Goal: Transaction & Acquisition: Purchase product/service

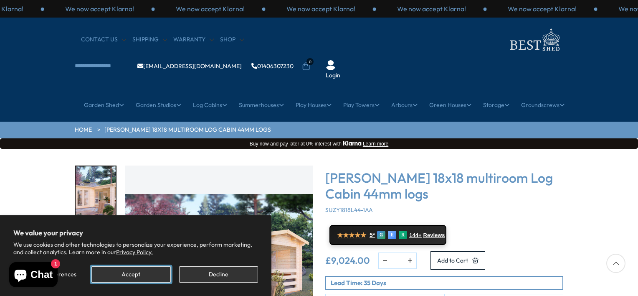
click at [136, 279] on button "Accept" at bounding box center [130, 274] width 79 height 16
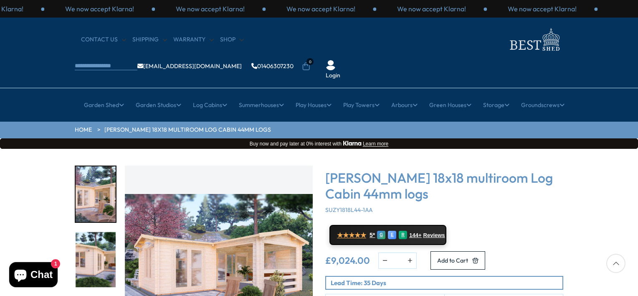
click at [636, 292] on div "Click To Expand Click To Expand Click To Expand Click To Expand Click To Expand…" at bounding box center [319, 275] width 638 height 252
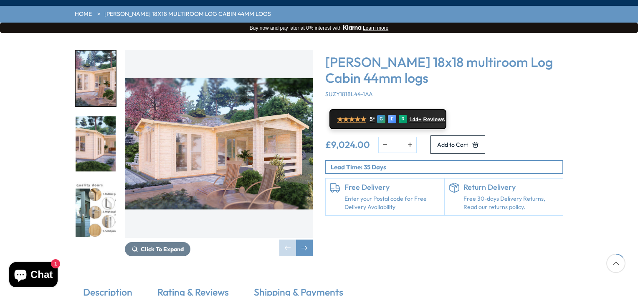
scroll to position [117, 0]
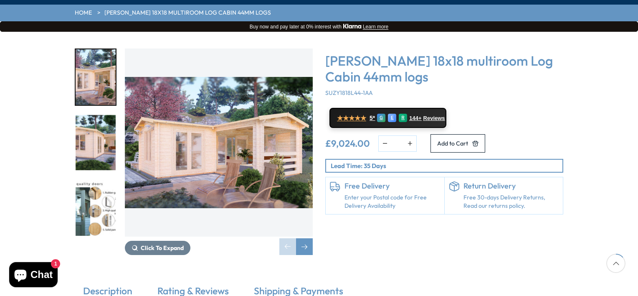
click at [106, 119] on img "2 / 7" at bounding box center [96, 143] width 40 height 56
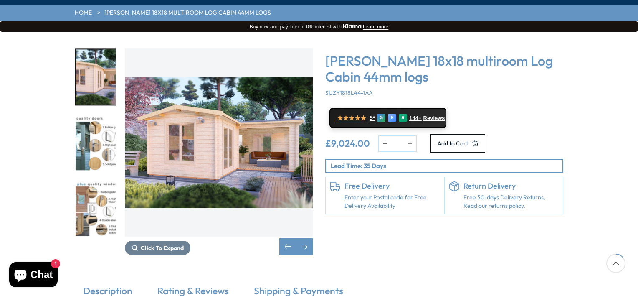
click at [84, 49] on img "2 / 7" at bounding box center [96, 77] width 40 height 56
click at [180, 244] on span "Click To Expand" at bounding box center [162, 248] width 43 height 8
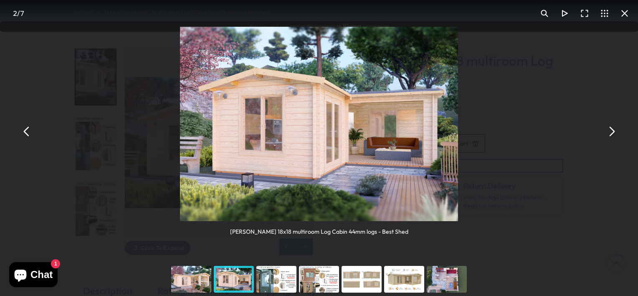
click at [450, 277] on div "You can close this modal content with the ESC key" at bounding box center [446, 278] width 43 height 33
